Goal: Find specific page/section: Find specific page/section

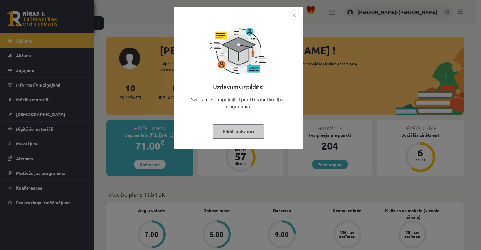
click at [239, 131] on button "Pildīt nākamo" at bounding box center [237, 131] width 51 height 14
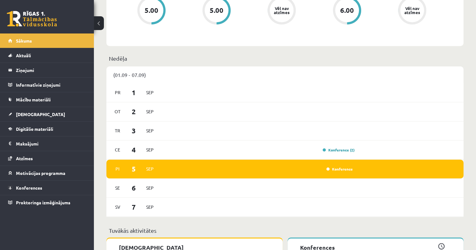
scroll to position [375, 0]
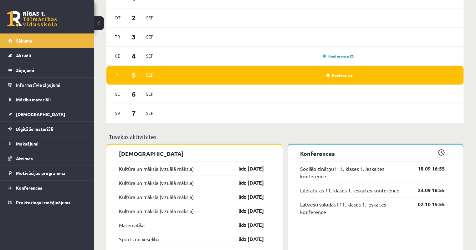
click at [342, 72] on div "Konference" at bounding box center [258, 75] width 194 height 7
click at [339, 80] on div "Pi [DATE] Konference" at bounding box center [284, 75] width 357 height 19
click at [339, 77] on link "Konference" at bounding box center [339, 75] width 26 height 5
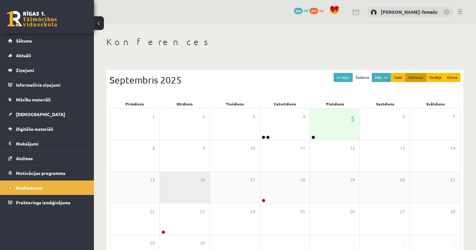
scroll to position [49, 0]
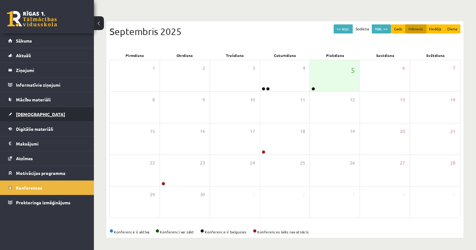
click at [25, 114] on span "[DEMOGRAPHIC_DATA]" at bounding box center [40, 114] width 49 height 6
